Goal: Transaction & Acquisition: Purchase product/service

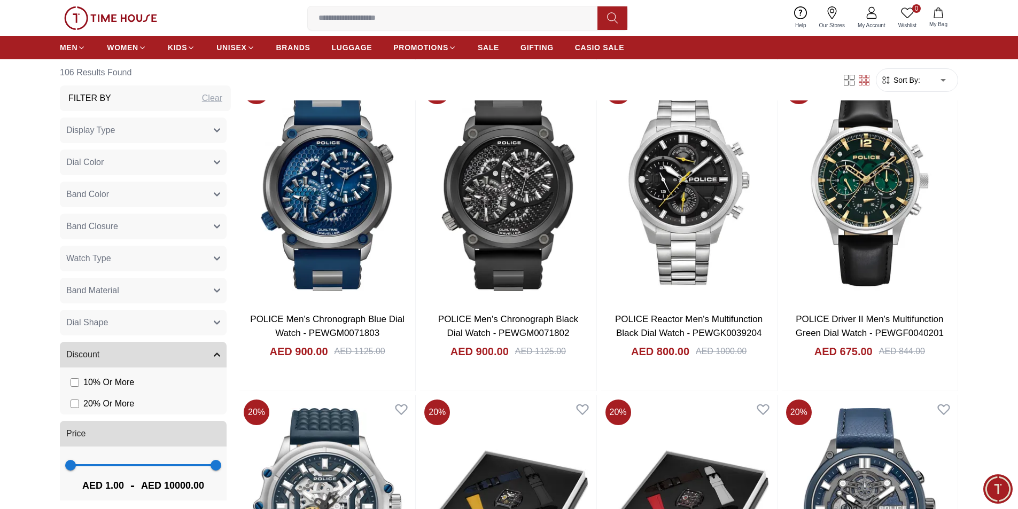
scroll to position [1496, 0]
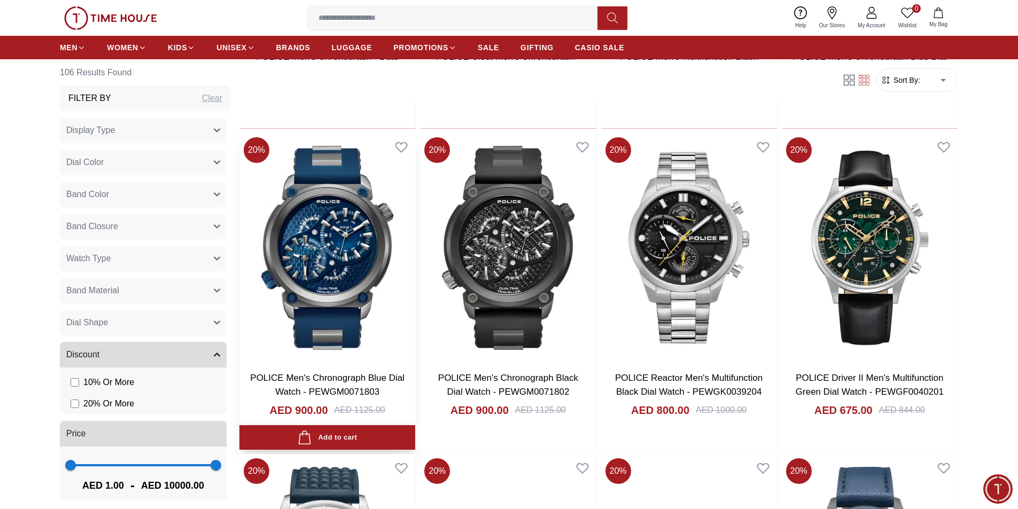
click at [340, 438] on div "Add to cart" at bounding box center [327, 438] width 59 height 14
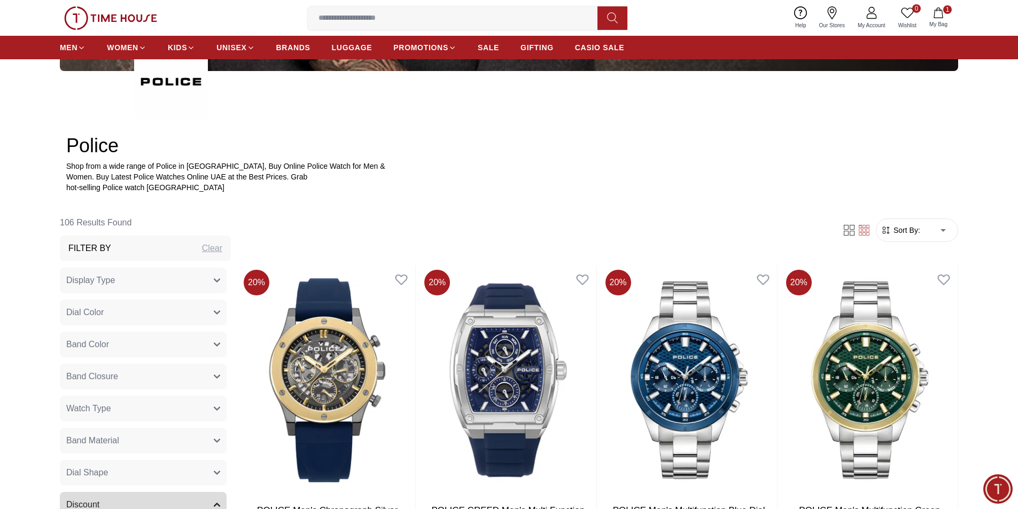
scroll to position [427, 0]
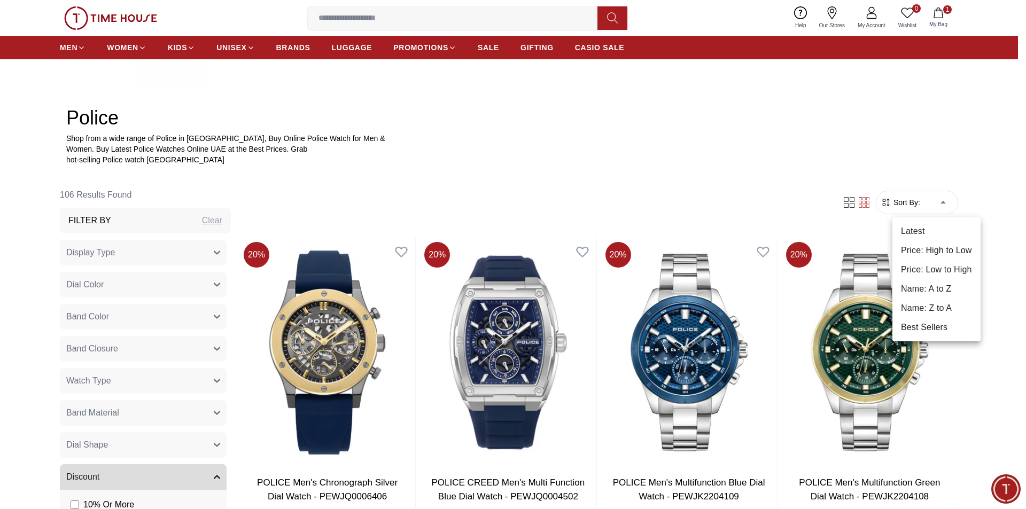
click at [695, 168] on div at bounding box center [513, 254] width 1026 height 509
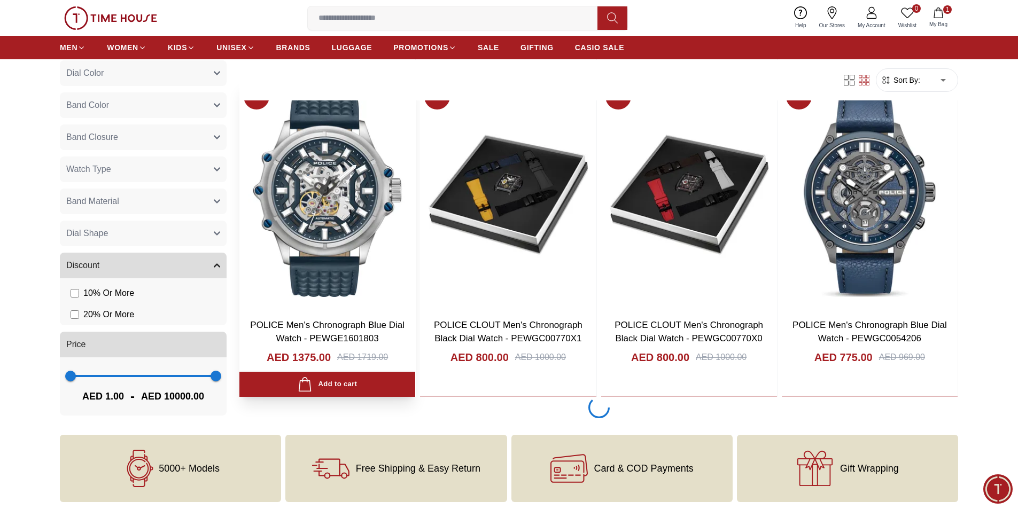
scroll to position [1870, 0]
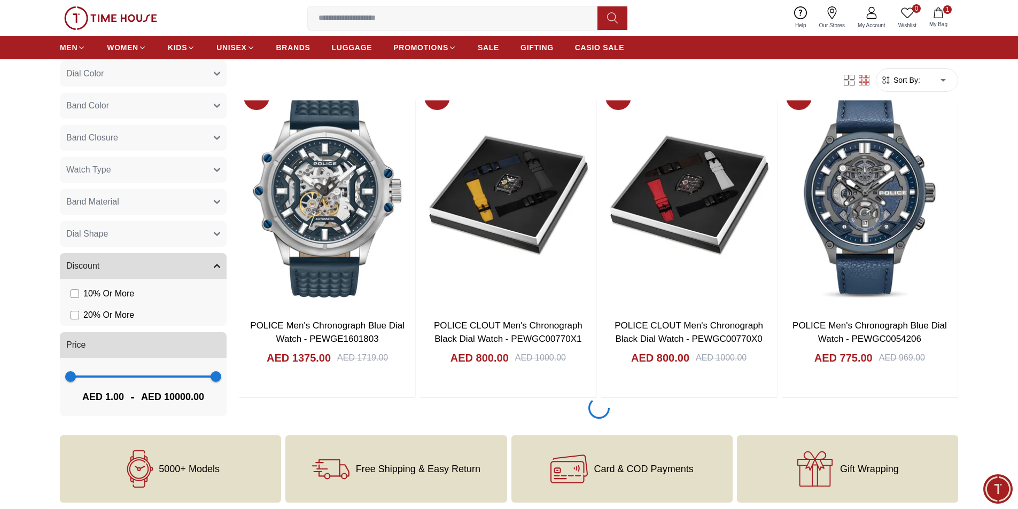
click at [214, 202] on icon "button" at bounding box center [216, 202] width 5 height 3
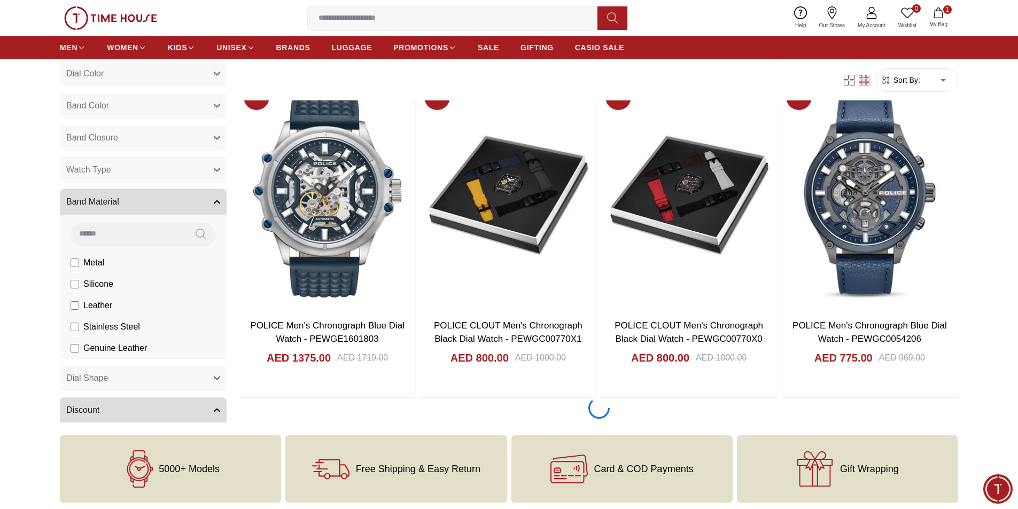
click at [77, 268] on label "Metal" at bounding box center [88, 262] width 34 height 13
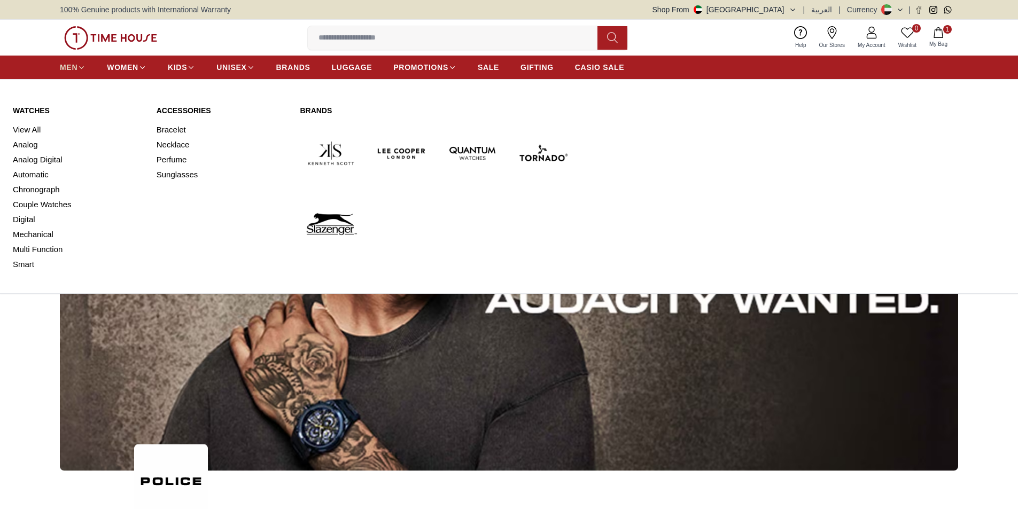
click at [74, 64] on span "MEN" at bounding box center [69, 67] width 18 height 11
